Goal: Book appointment/travel/reservation

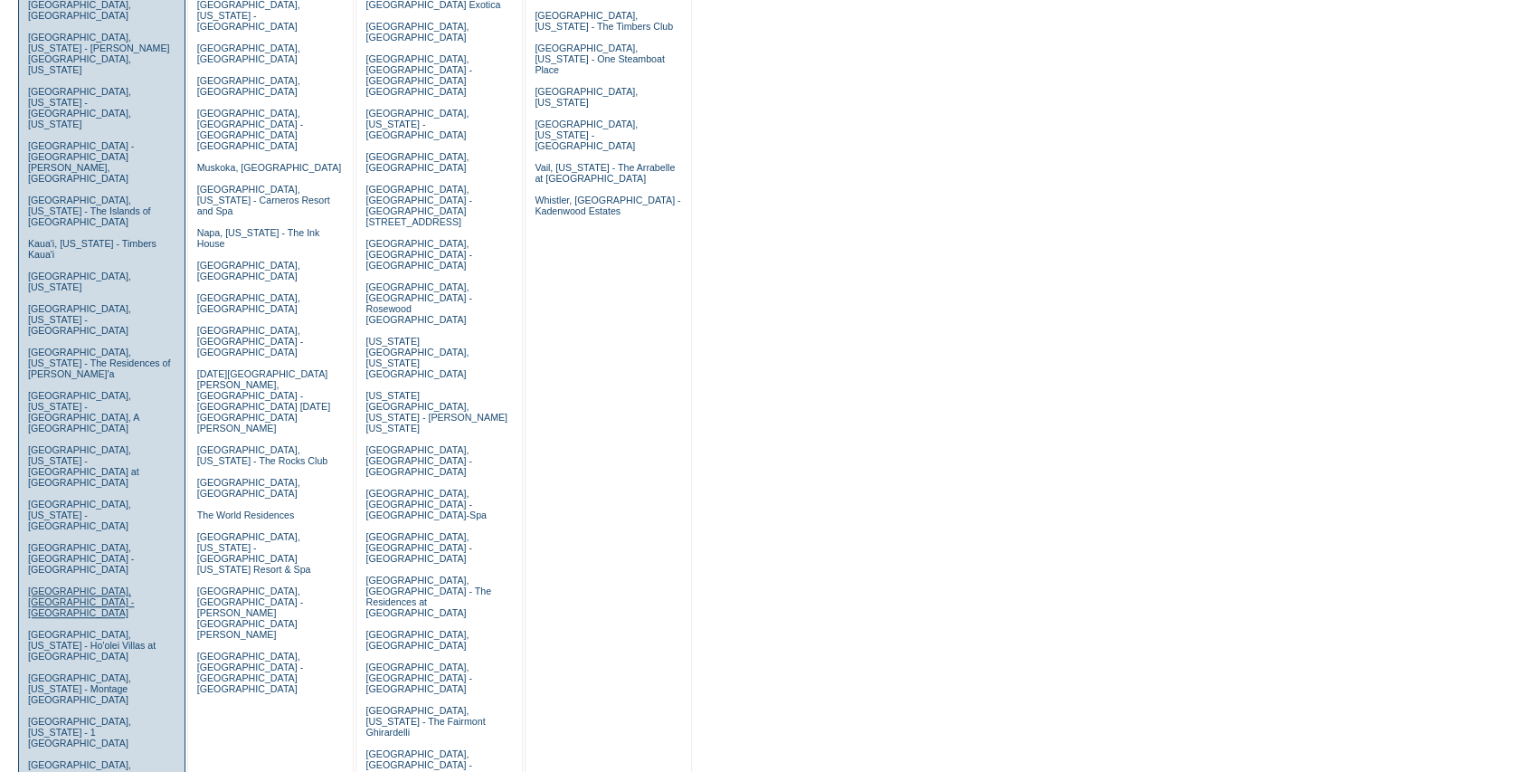
scroll to position [482, 0]
click at [72, 671] on link "Maui, Hawaii - Montage Kapalua Bay" at bounding box center [79, 687] width 103 height 33
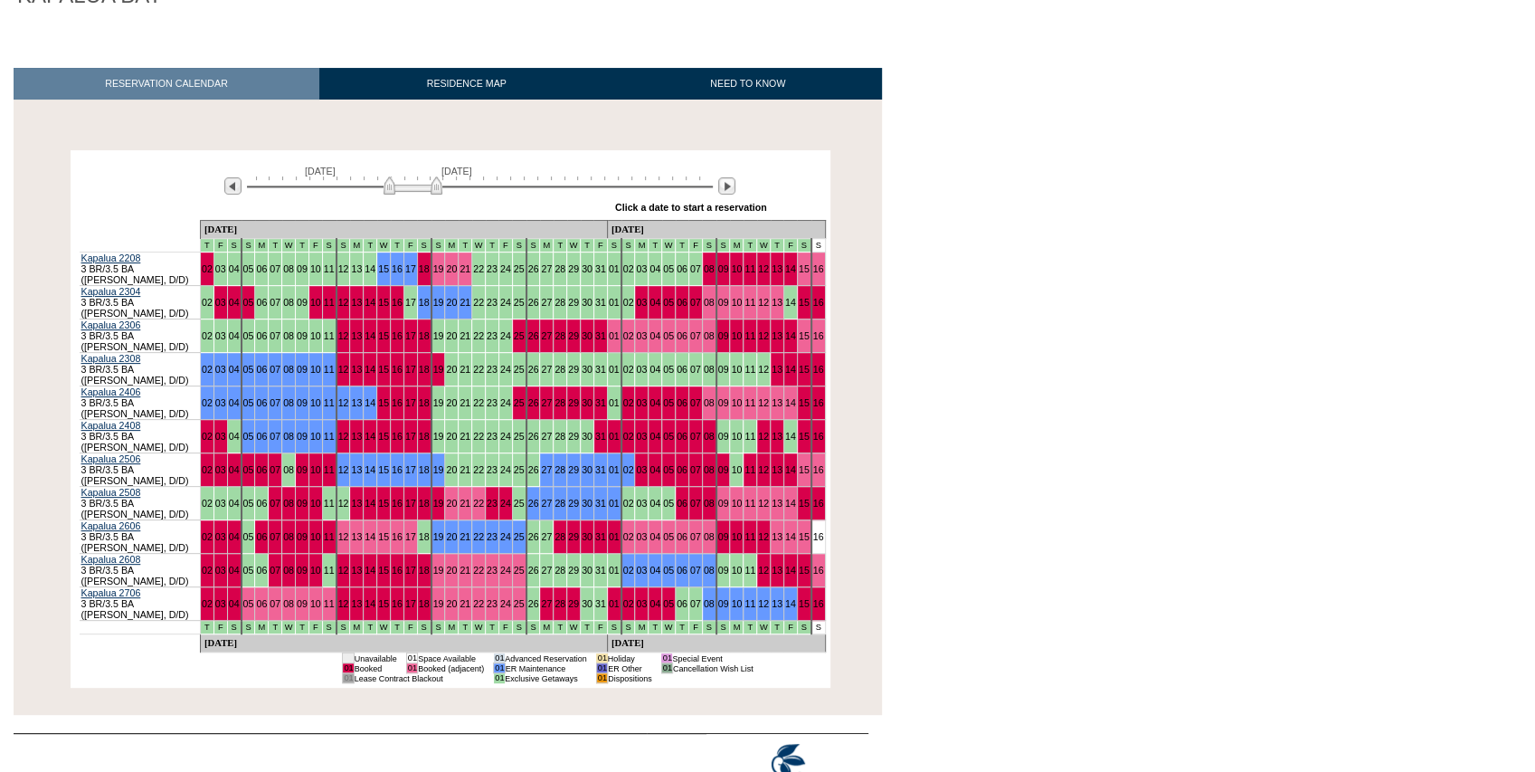
scroll to position [219, 0]
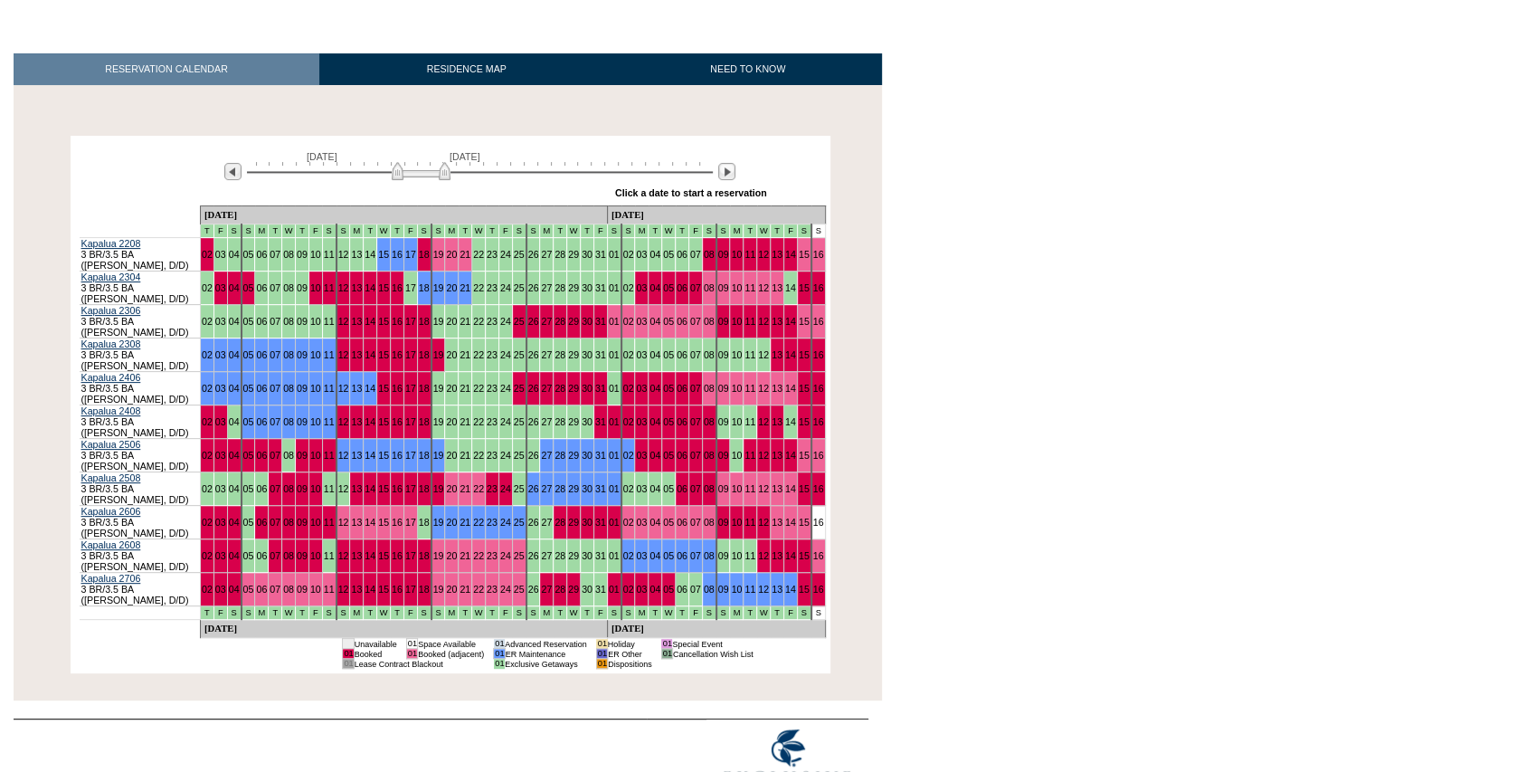
click at [420, 173] on img at bounding box center [421, 171] width 59 height 18
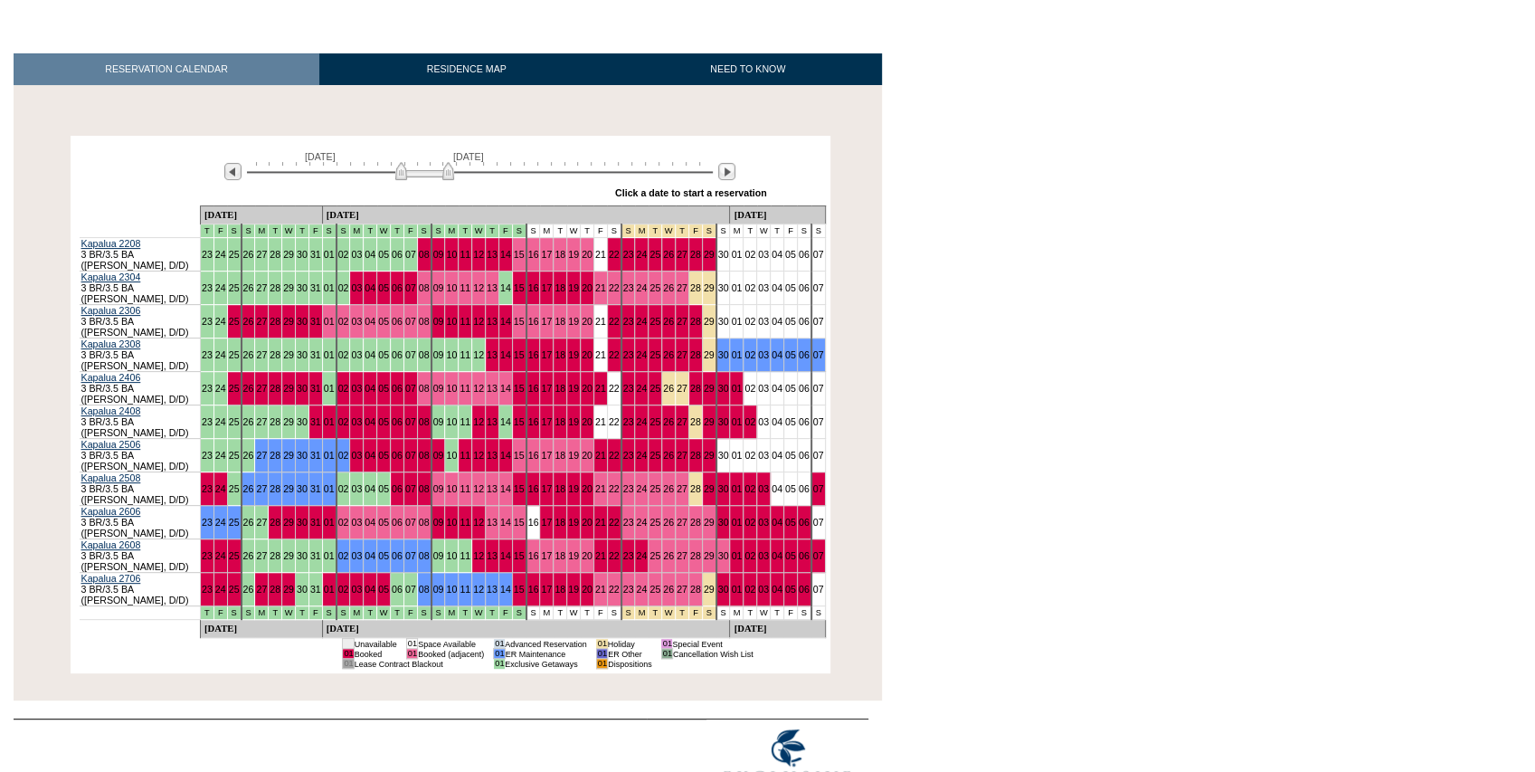
click at [423, 172] on img at bounding box center [424, 171] width 59 height 18
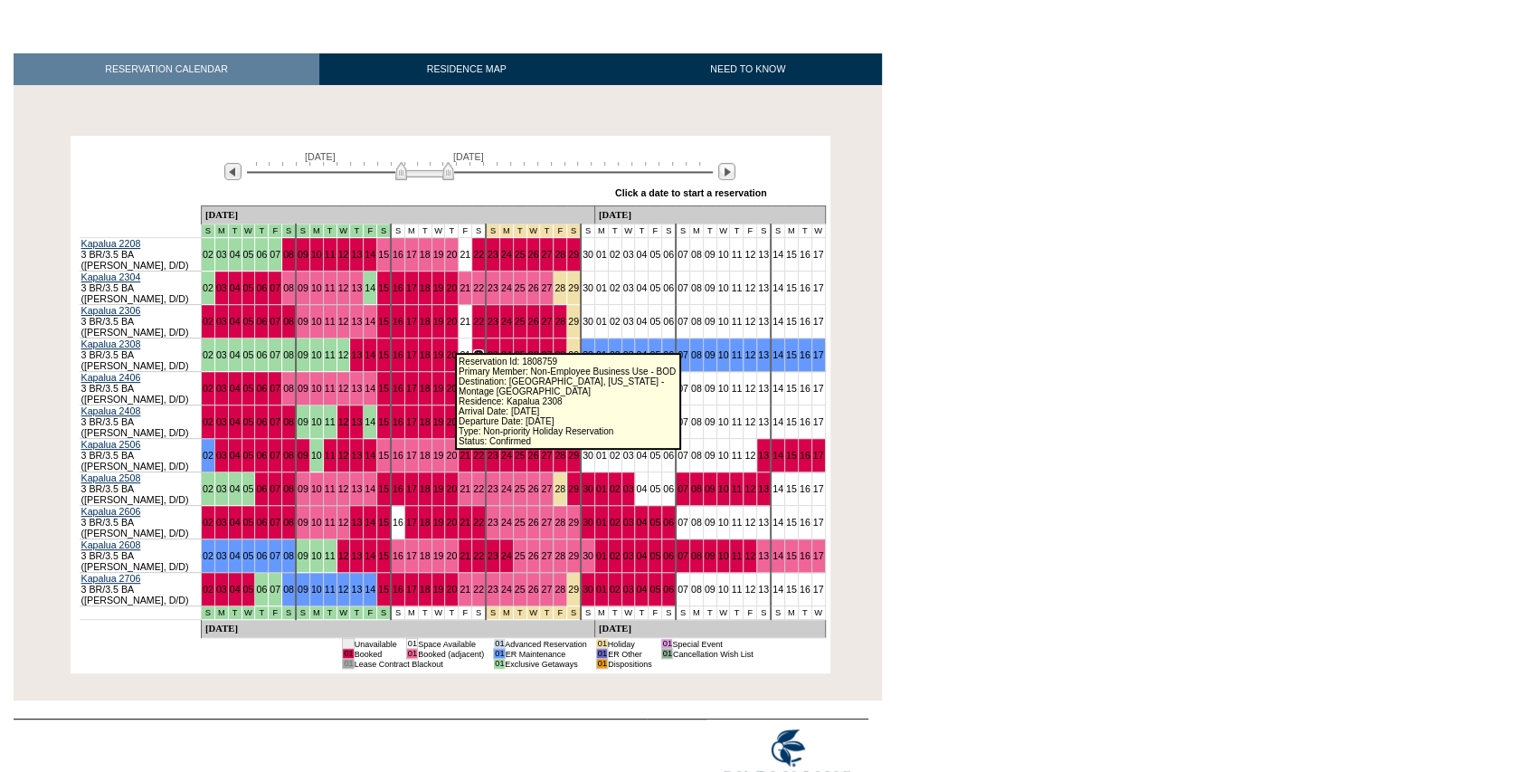
click at [473, 349] on link "22" at bounding box center [478, 354] width 11 height 11
